Goal: Information Seeking & Learning: Find specific fact

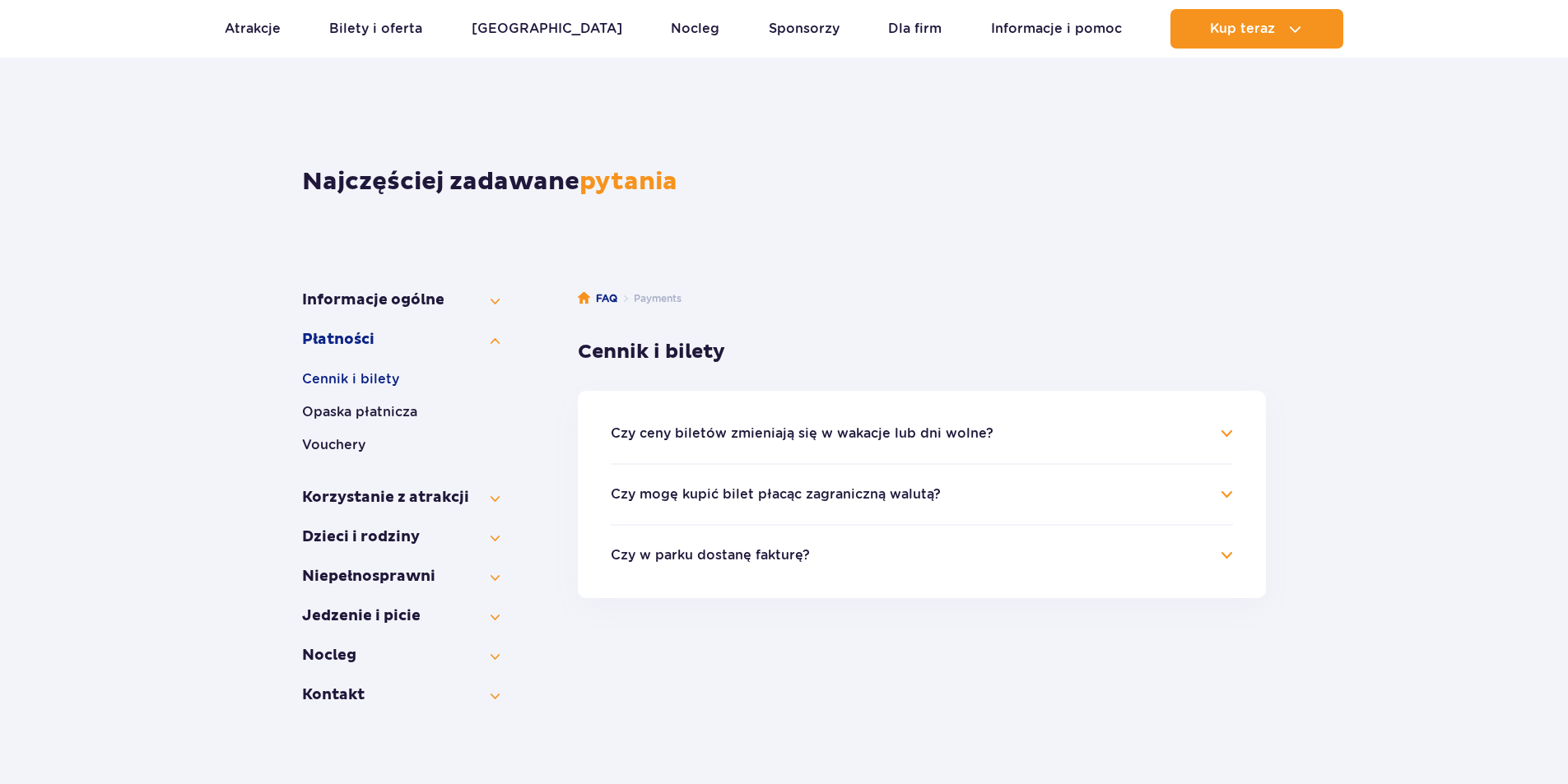
scroll to position [165, 0]
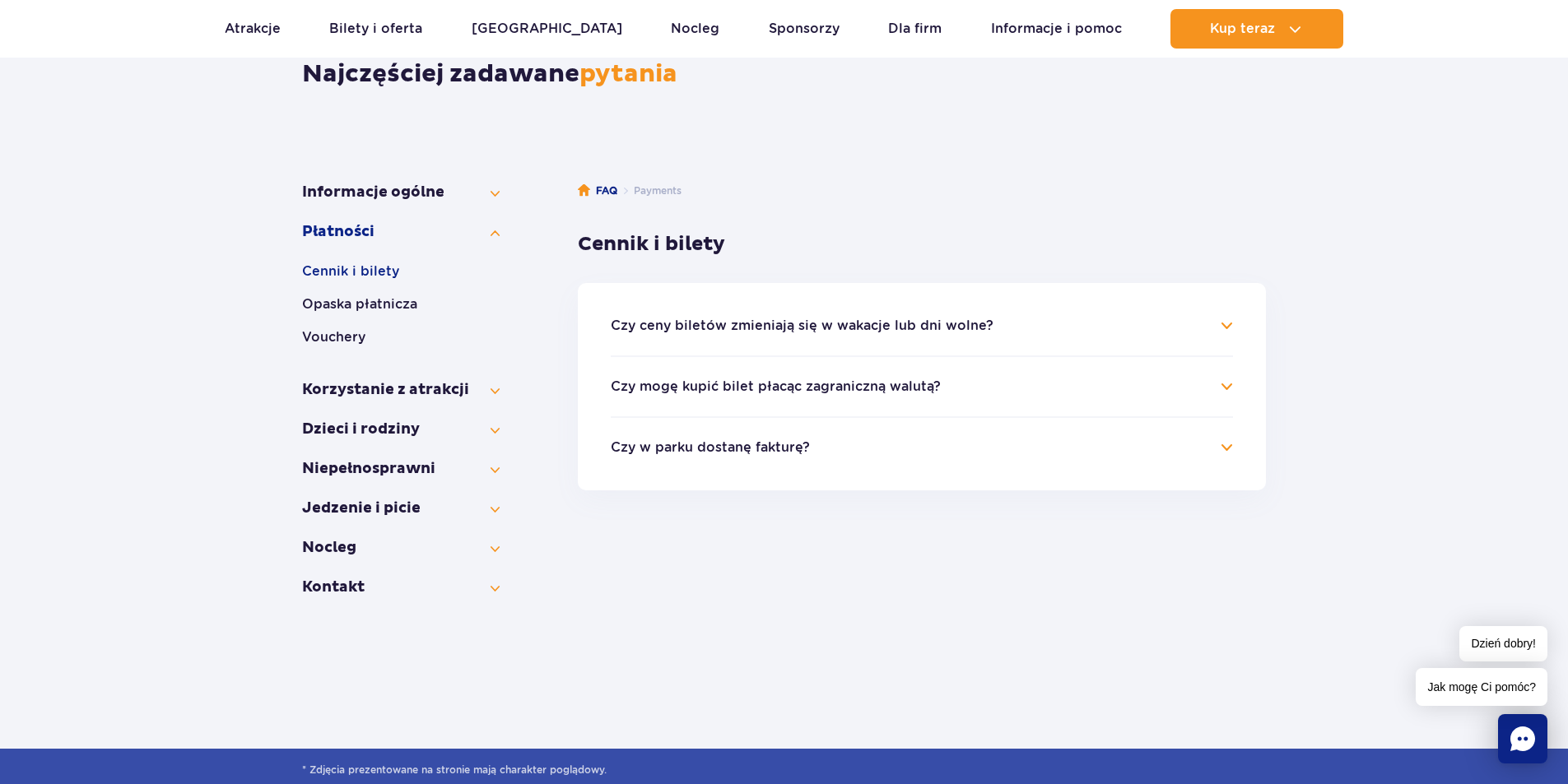
click at [828, 388] on button "Czy mogę kupić bilet płacąc zagraniczną walutą?" at bounding box center [775, 386] width 330 height 15
click at [456, 384] on button "Korzystanie z atrakcji" at bounding box center [401, 390] width 198 height 19
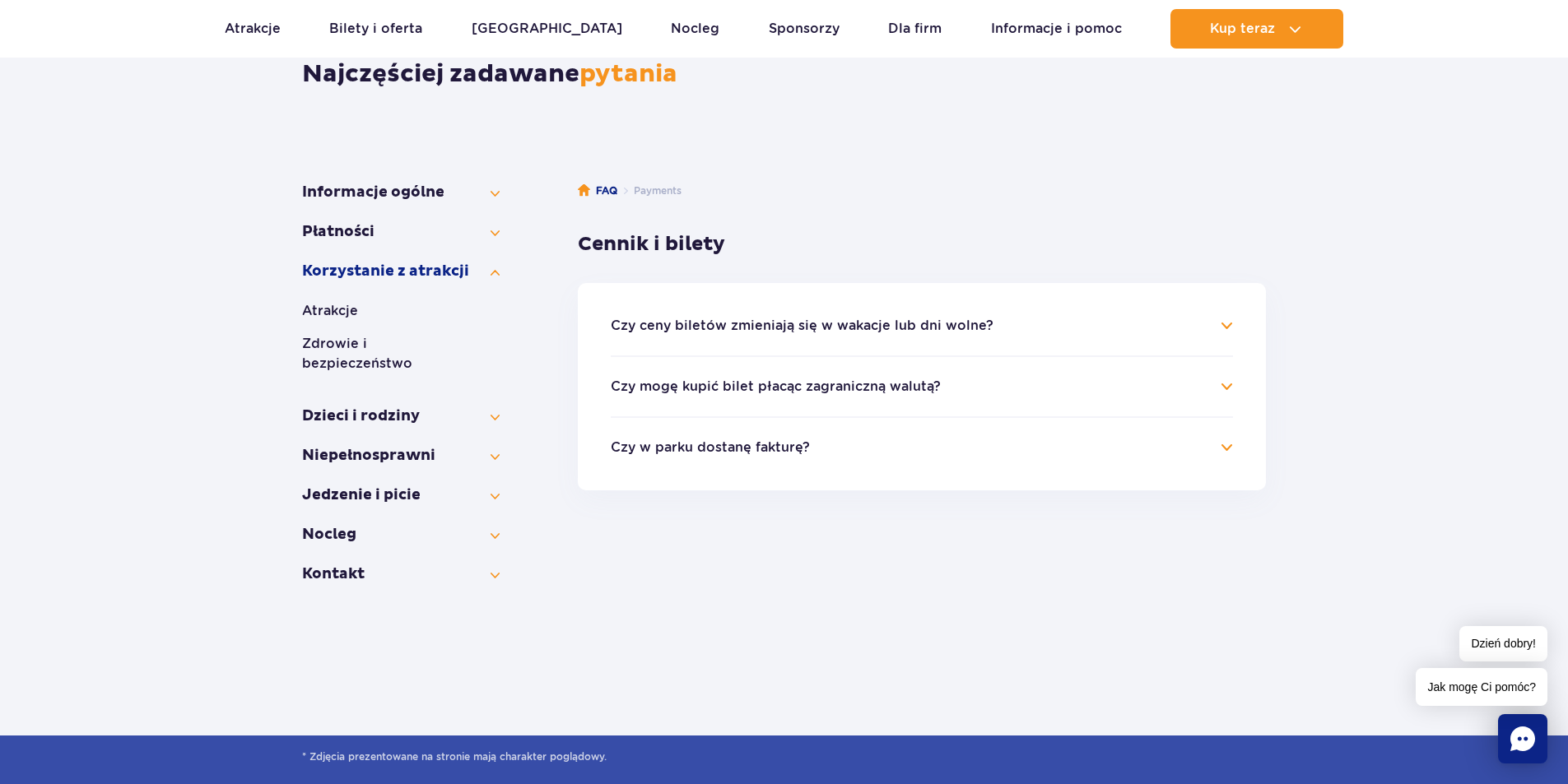
click at [442, 258] on button "Cennik i bilety" at bounding box center [401, 251] width 198 height 19
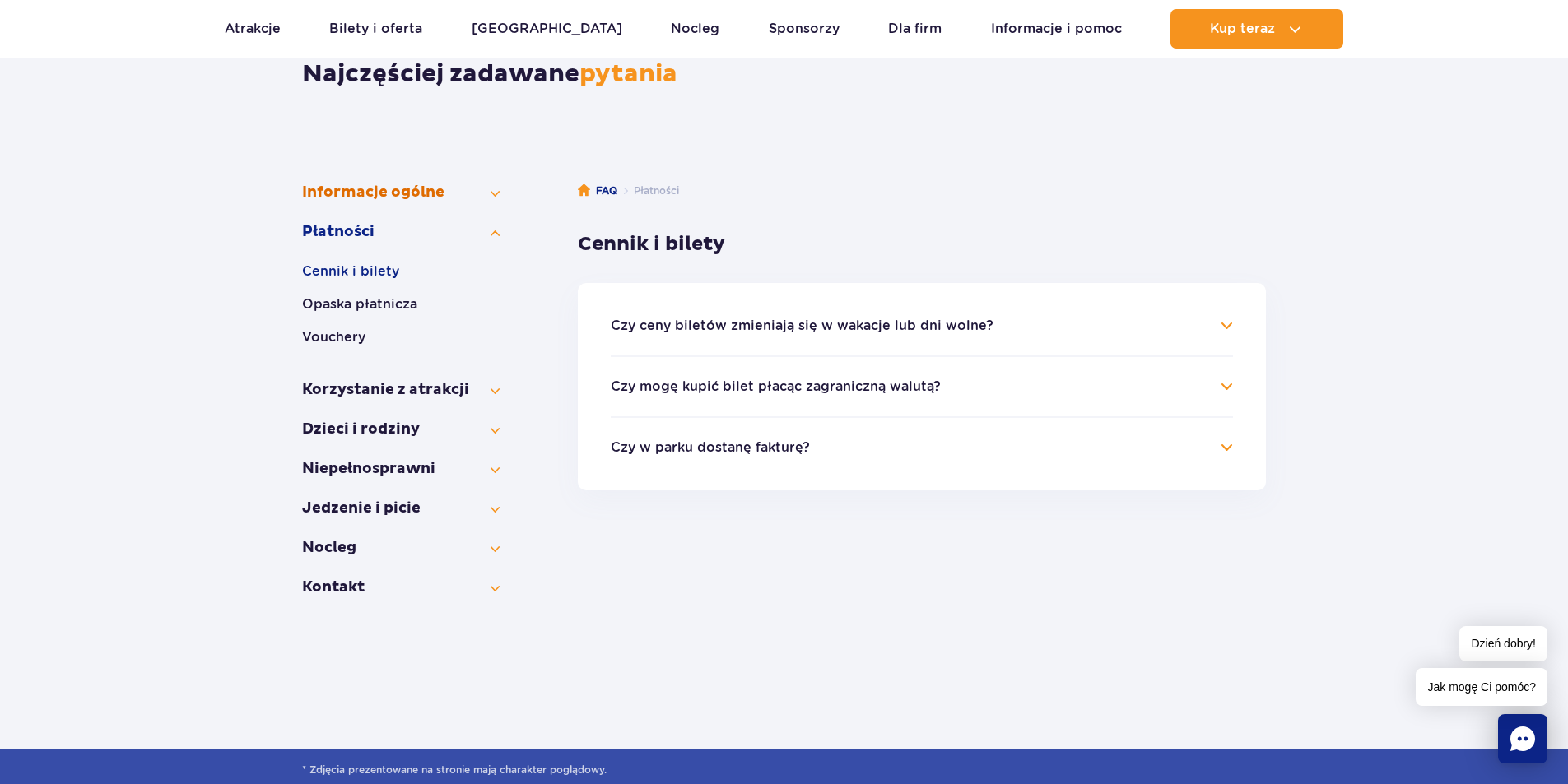
click at [418, 199] on button "Informacje ogólne" at bounding box center [401, 192] width 198 height 19
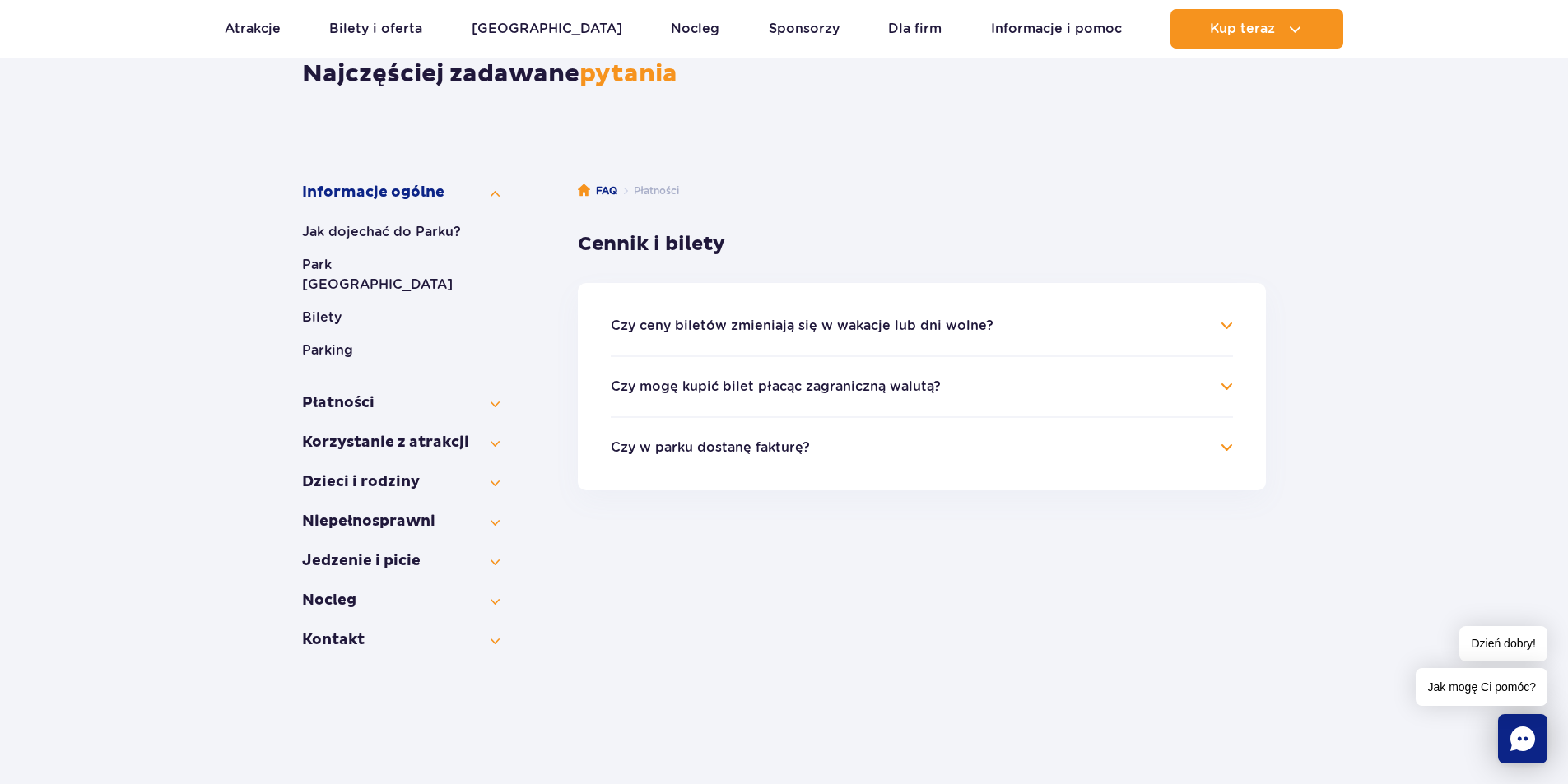
click at [414, 203] on li "Informacje ogólne Jak dojechać do Parku? Park Wodny [GEOGRAPHIC_DATA] Bilety Pa…" at bounding box center [401, 278] width 198 height 191
drag, startPoint x: 626, startPoint y: 589, endPoint x: 620, endPoint y: 596, distance: 9.2
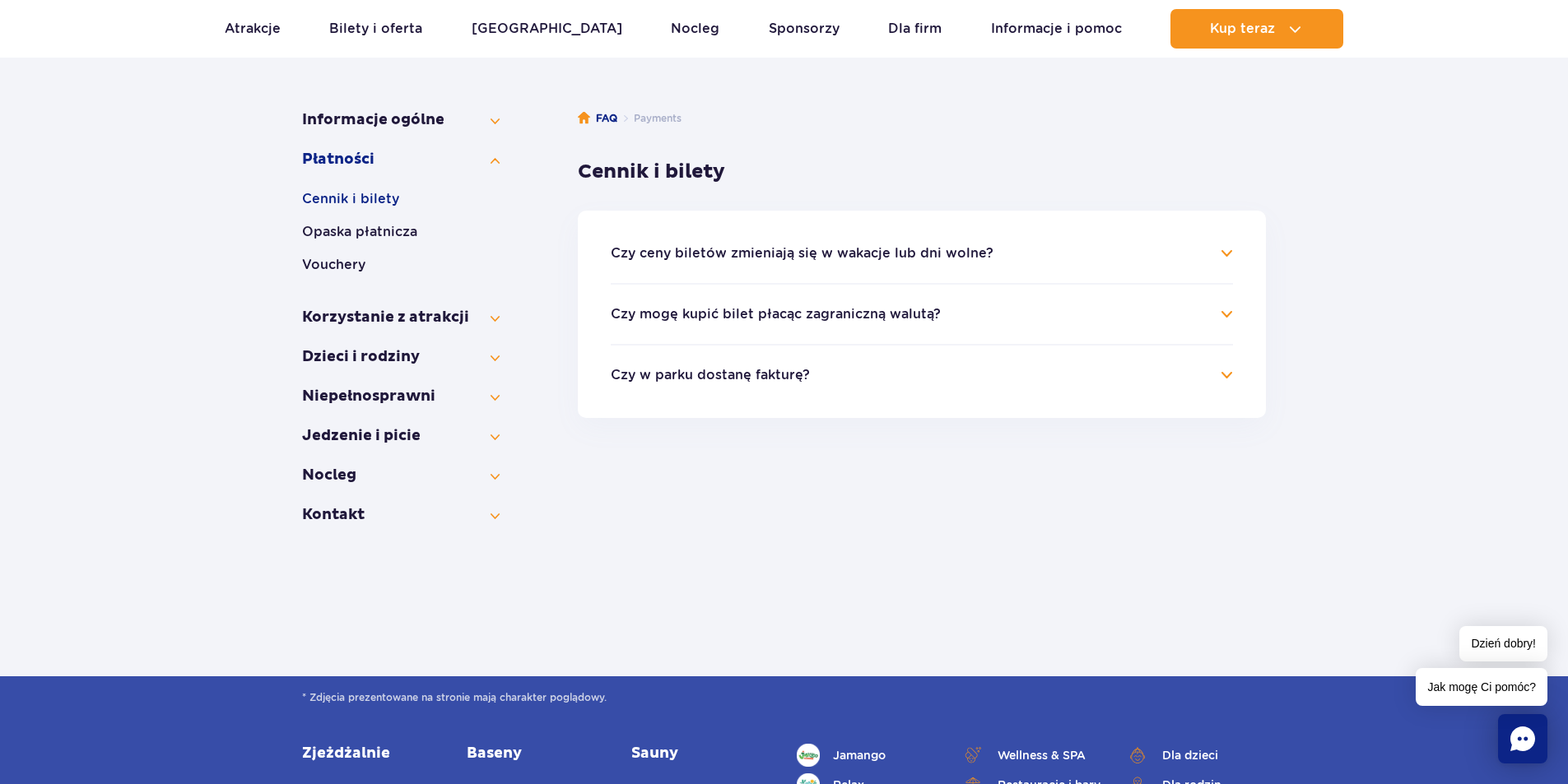
scroll to position [82, 0]
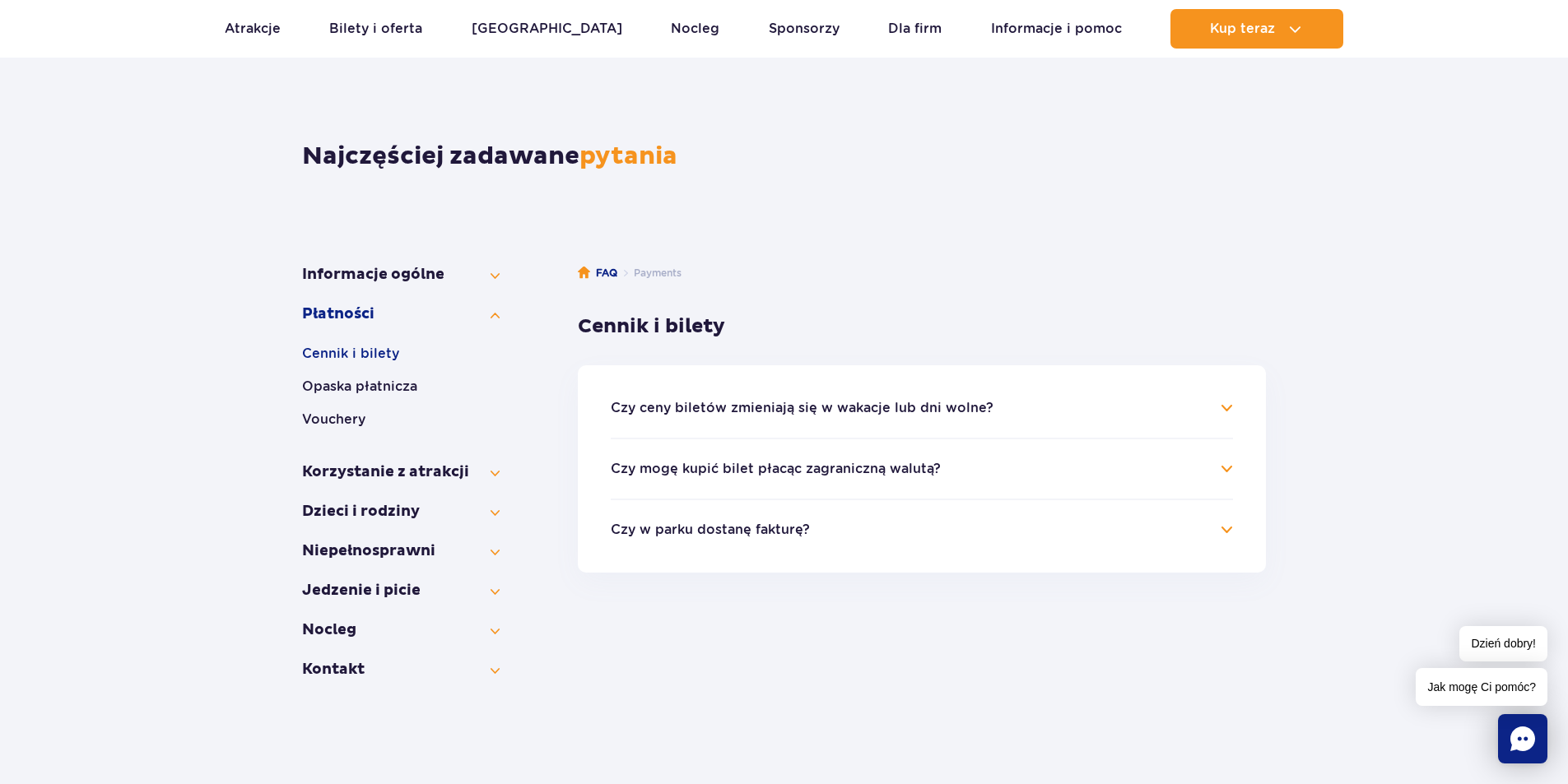
click at [1512, 739] on icon "Chat" at bounding box center [1521, 738] width 24 height 24
